Goal: Obtain resource: Download file/media

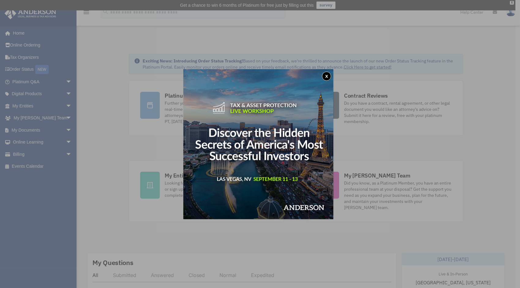
click at [331, 77] on button "x" at bounding box center [326, 76] width 9 height 9
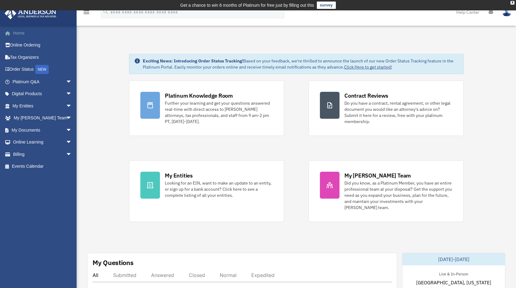
click at [33, 33] on link "Home" at bounding box center [42, 33] width 77 height 12
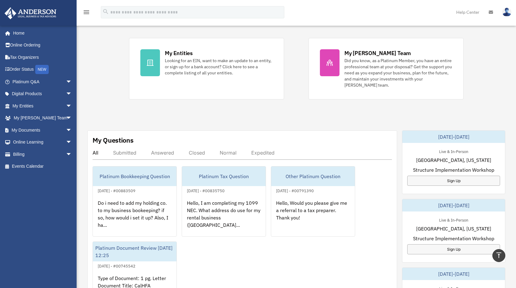
scroll to position [143, 0]
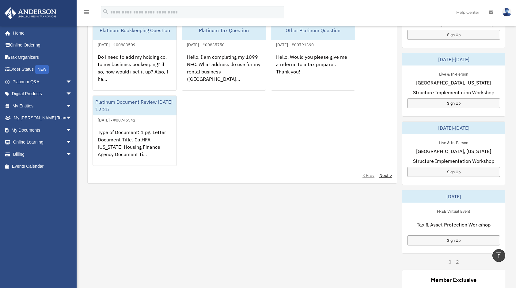
scroll to position [276, 0]
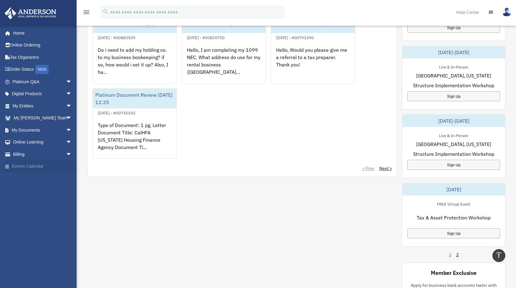
click at [21, 166] on link "Events Calendar" at bounding box center [42, 167] width 77 height 12
click at [21, 167] on link "Events Calendar" at bounding box center [42, 167] width 77 height 12
click at [29, 59] on link "Tax Organizers" at bounding box center [42, 57] width 77 height 12
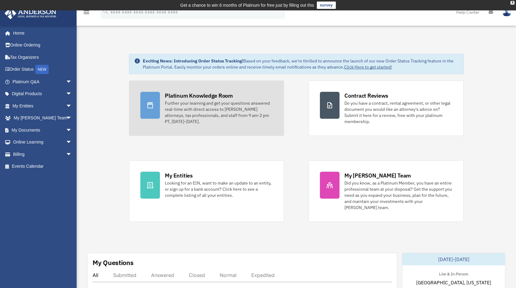
click at [148, 107] on icon at bounding box center [149, 105] width 7 height 7
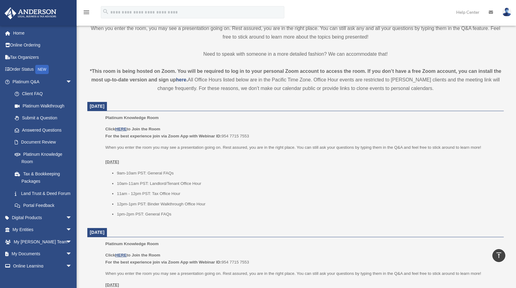
scroll to position [184, 0]
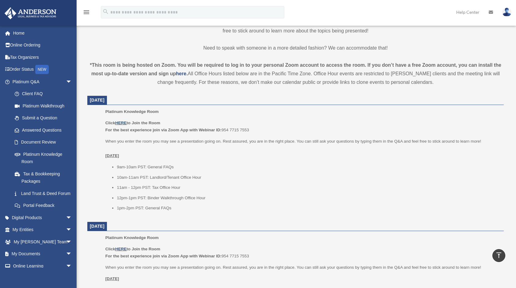
click at [124, 123] on u "HERE" at bounding box center [120, 123] width 11 height 5
